Goal: Task Accomplishment & Management: Use online tool/utility

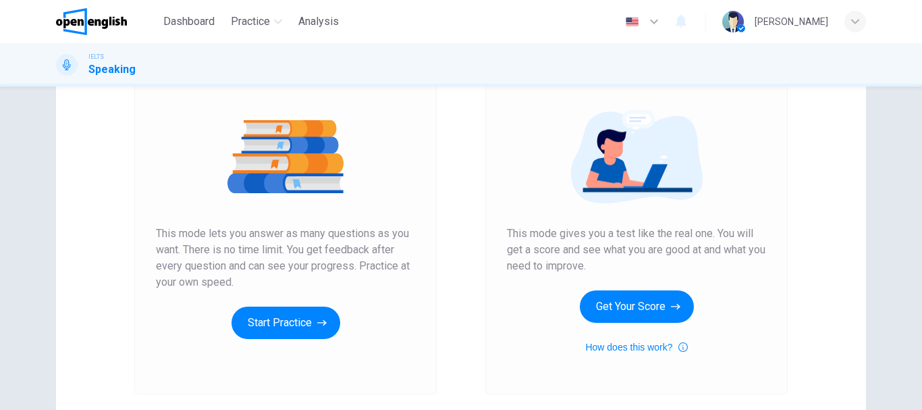
scroll to position [166, 0]
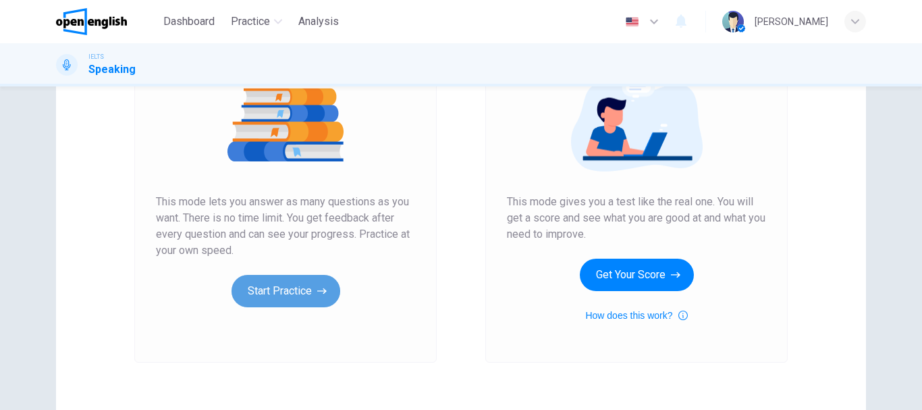
click at [284, 290] on button "Start Practice" at bounding box center [286, 291] width 109 height 32
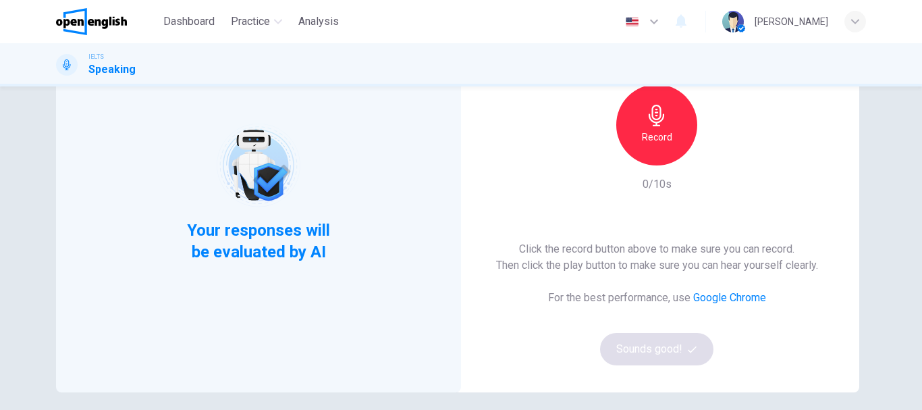
scroll to position [117, 0]
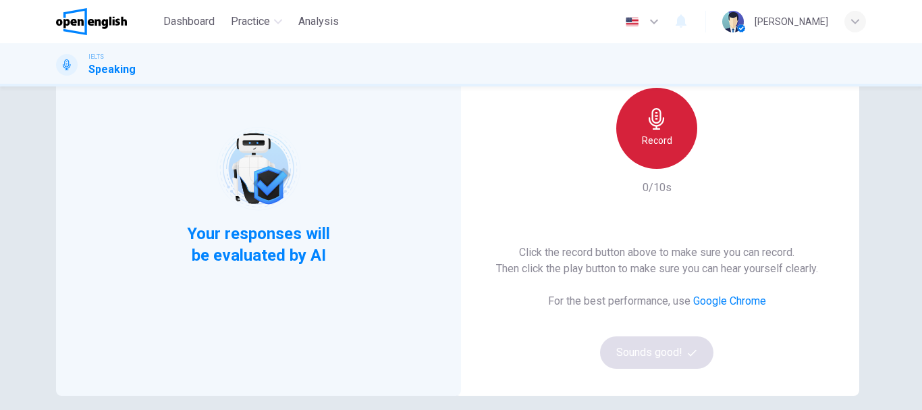
click at [660, 140] on h6 "Record" at bounding box center [657, 140] width 30 height 16
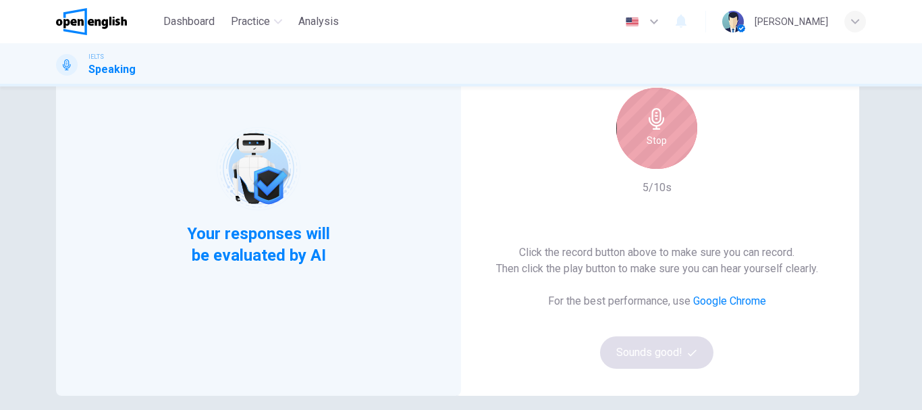
click at [660, 140] on h6 "Stop" at bounding box center [657, 140] width 20 height 16
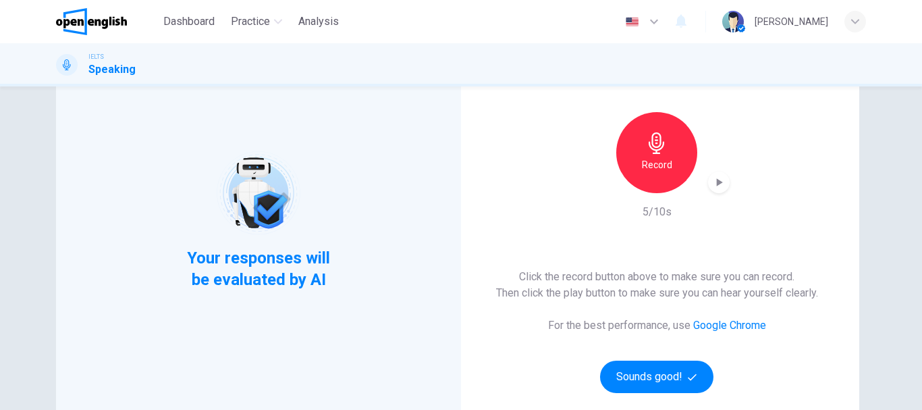
scroll to position [95, 0]
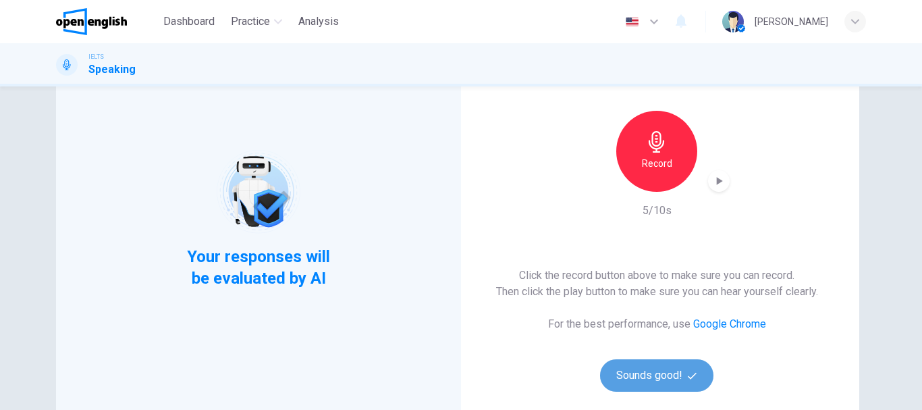
click at [639, 381] on button "Sounds good!" at bounding box center [656, 375] width 113 height 32
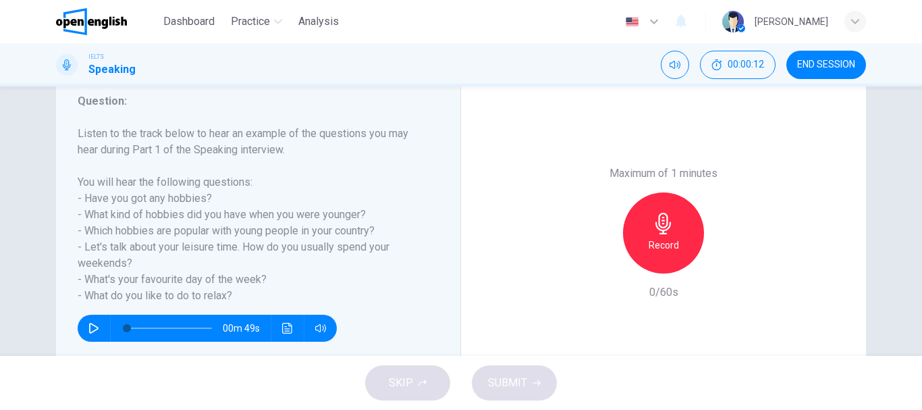
scroll to position [173, 0]
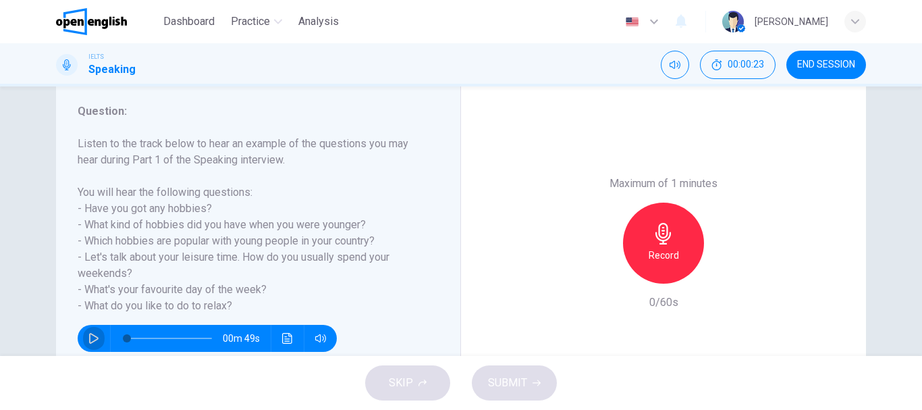
click at [90, 340] on icon "button" at bounding box center [93, 338] width 11 height 11
type input "*"
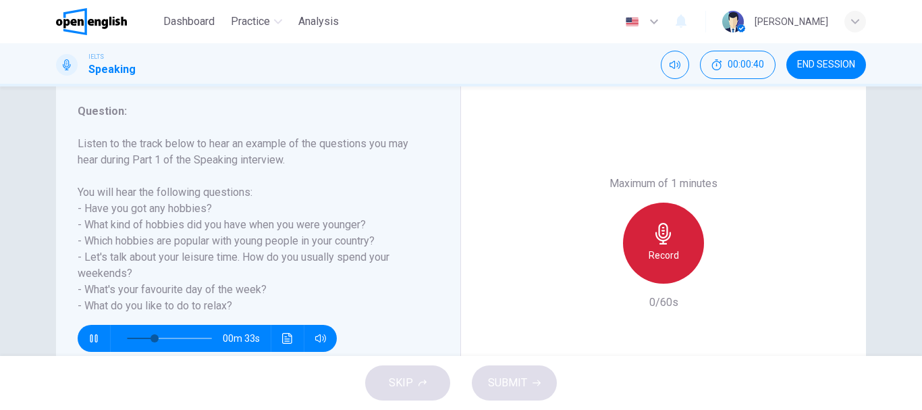
click at [668, 246] on div "Record" at bounding box center [663, 243] width 81 height 81
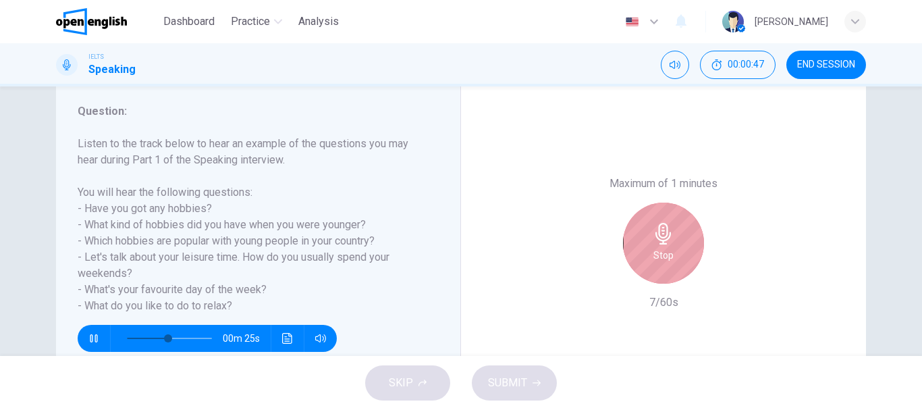
click at [667, 244] on icon "button" at bounding box center [664, 234] width 22 height 22
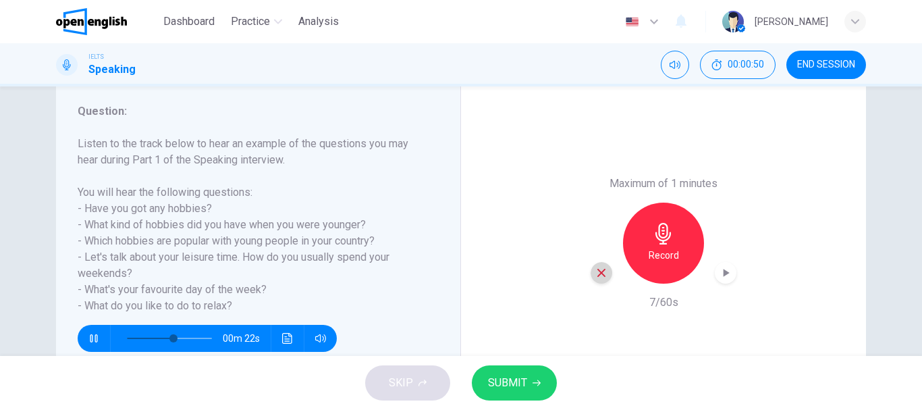
click at [596, 272] on icon "button" at bounding box center [602, 273] width 12 height 12
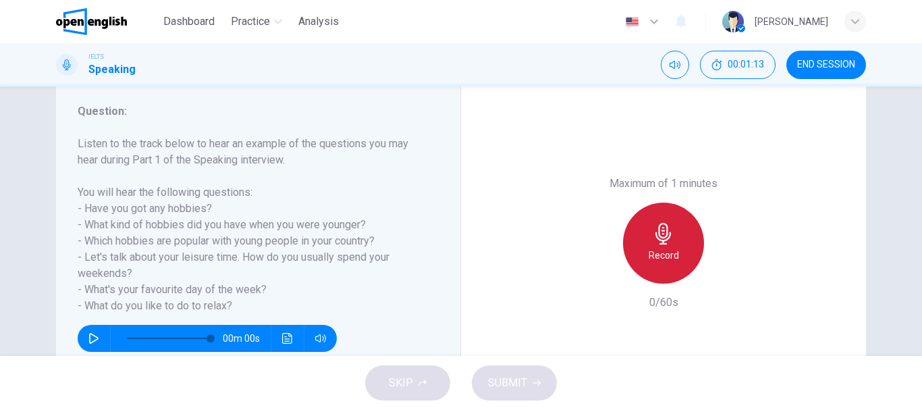
type input "*"
click at [679, 247] on div "Record" at bounding box center [663, 243] width 81 height 81
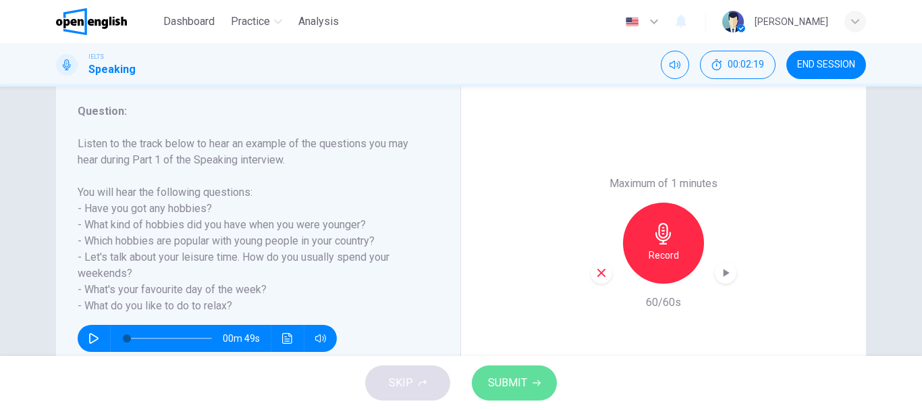
click at [507, 380] on span "SUBMIT" at bounding box center [507, 382] width 39 height 19
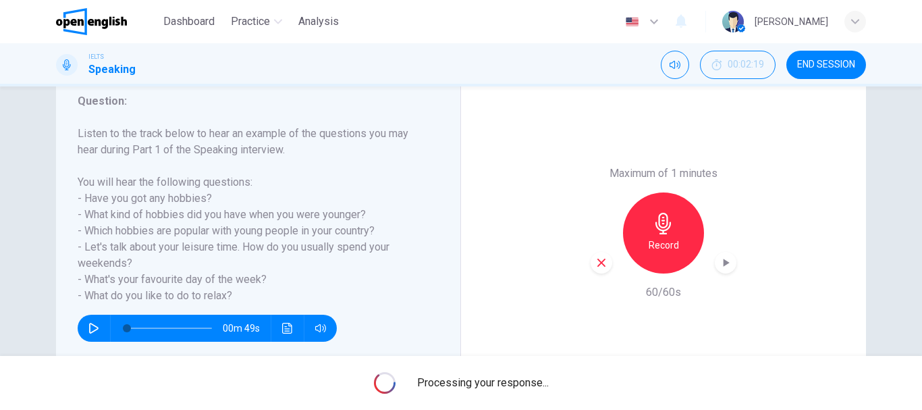
scroll to position [171, 0]
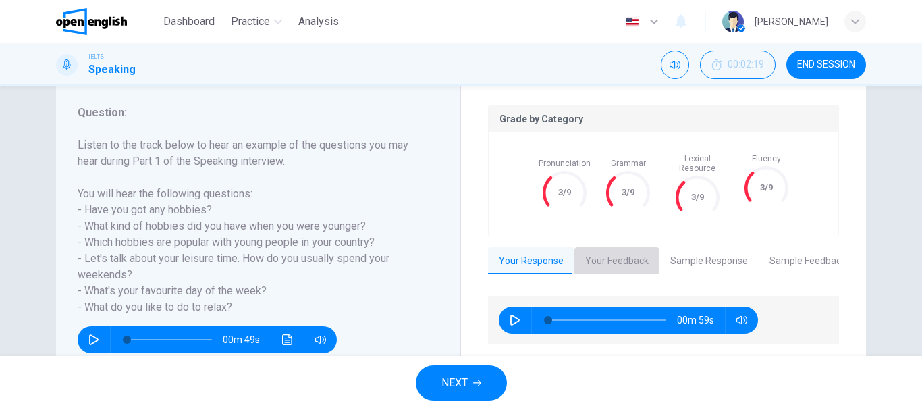
click at [633, 253] on button "Your Feedback" at bounding box center [617, 261] width 85 height 28
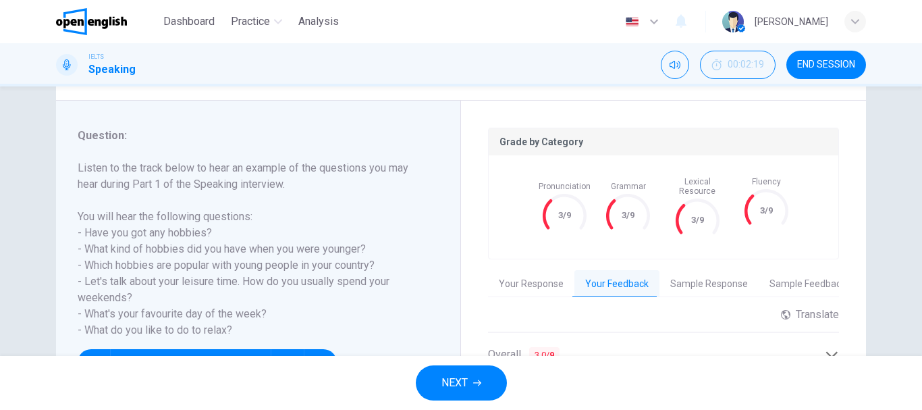
scroll to position [140, 0]
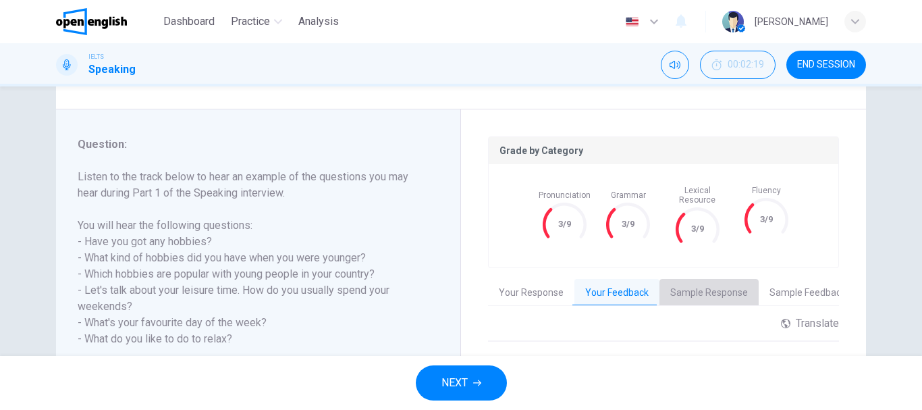
click at [711, 288] on button "Sample Response" at bounding box center [709, 293] width 99 height 28
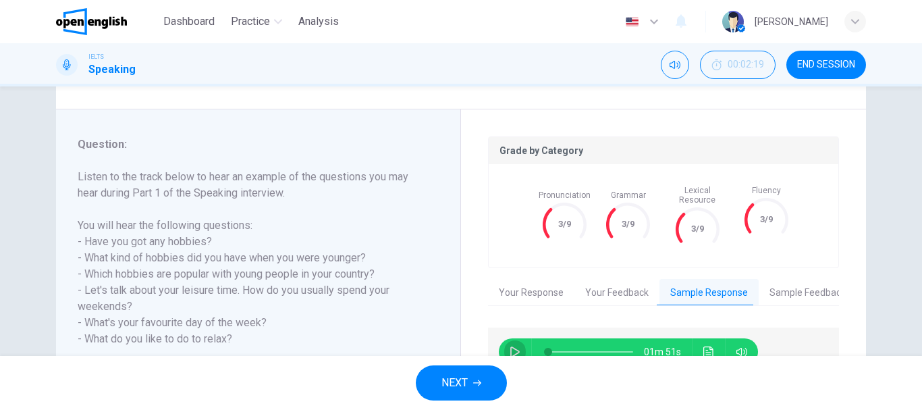
click at [512, 346] on icon "button" at bounding box center [515, 351] width 11 height 11
drag, startPoint x: 553, startPoint y: 342, endPoint x: 590, endPoint y: 339, distance: 37.3
click at [590, 348] on span at bounding box center [593, 352] width 8 height 8
drag, startPoint x: 590, startPoint y: 339, endPoint x: 569, endPoint y: 343, distance: 22.0
click at [569, 348] on span at bounding box center [572, 352] width 8 height 8
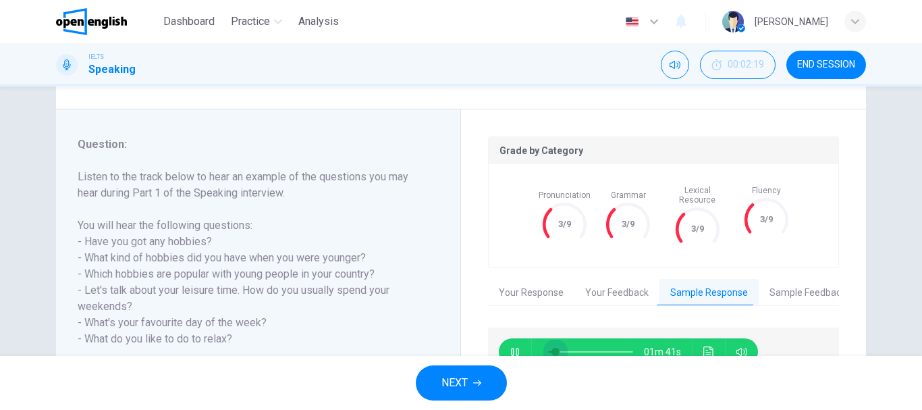
drag, startPoint x: 564, startPoint y: 344, endPoint x: 539, endPoint y: 348, distance: 25.4
click at [552, 348] on span at bounding box center [556, 352] width 8 height 8
click at [510, 346] on icon "button" at bounding box center [515, 351] width 11 height 11
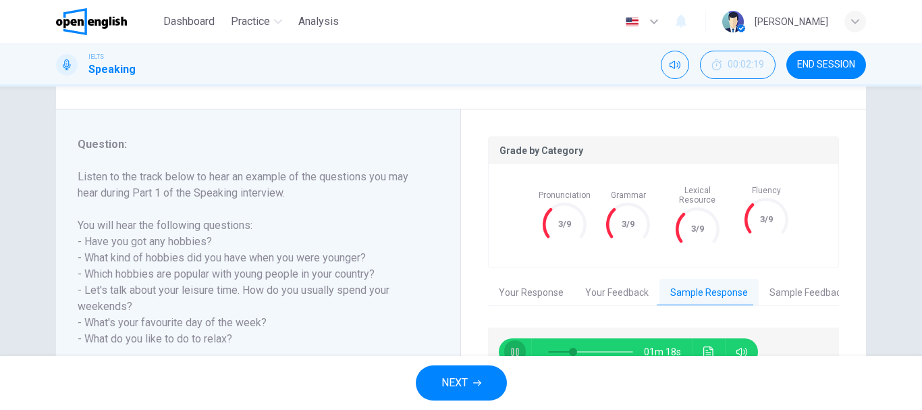
type input "**"
click at [810, 288] on button "Sample Feedback" at bounding box center [808, 293] width 98 height 28
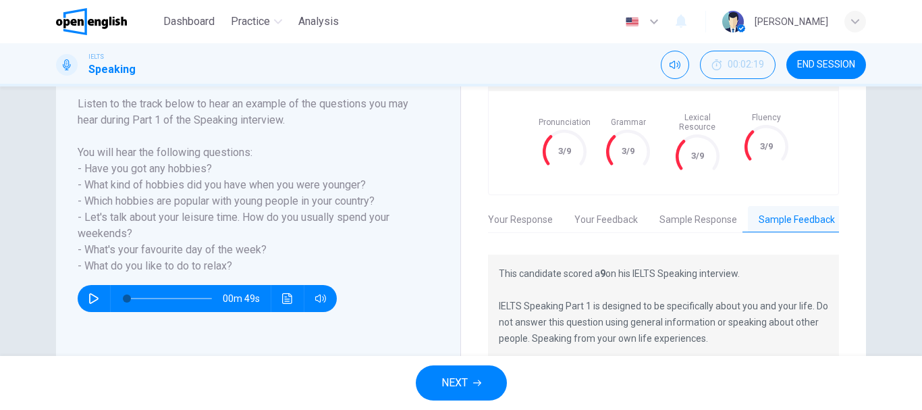
scroll to position [209, 0]
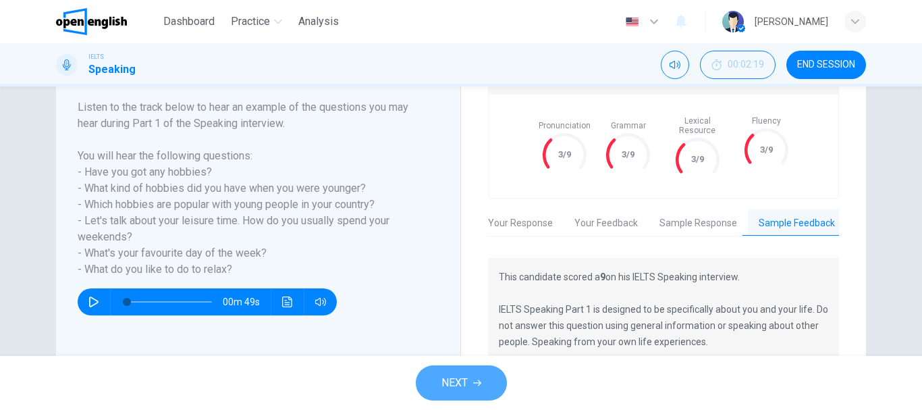
click at [462, 379] on span "NEXT" at bounding box center [455, 382] width 26 height 19
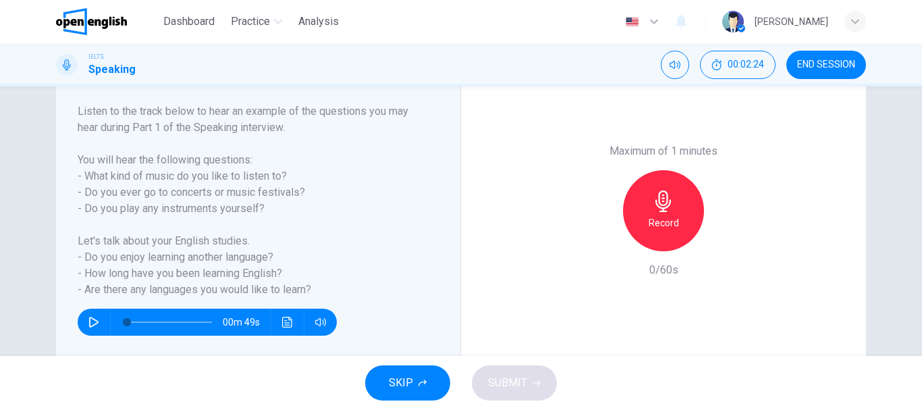
scroll to position [204, 0]
